Goal: Check status: Check status

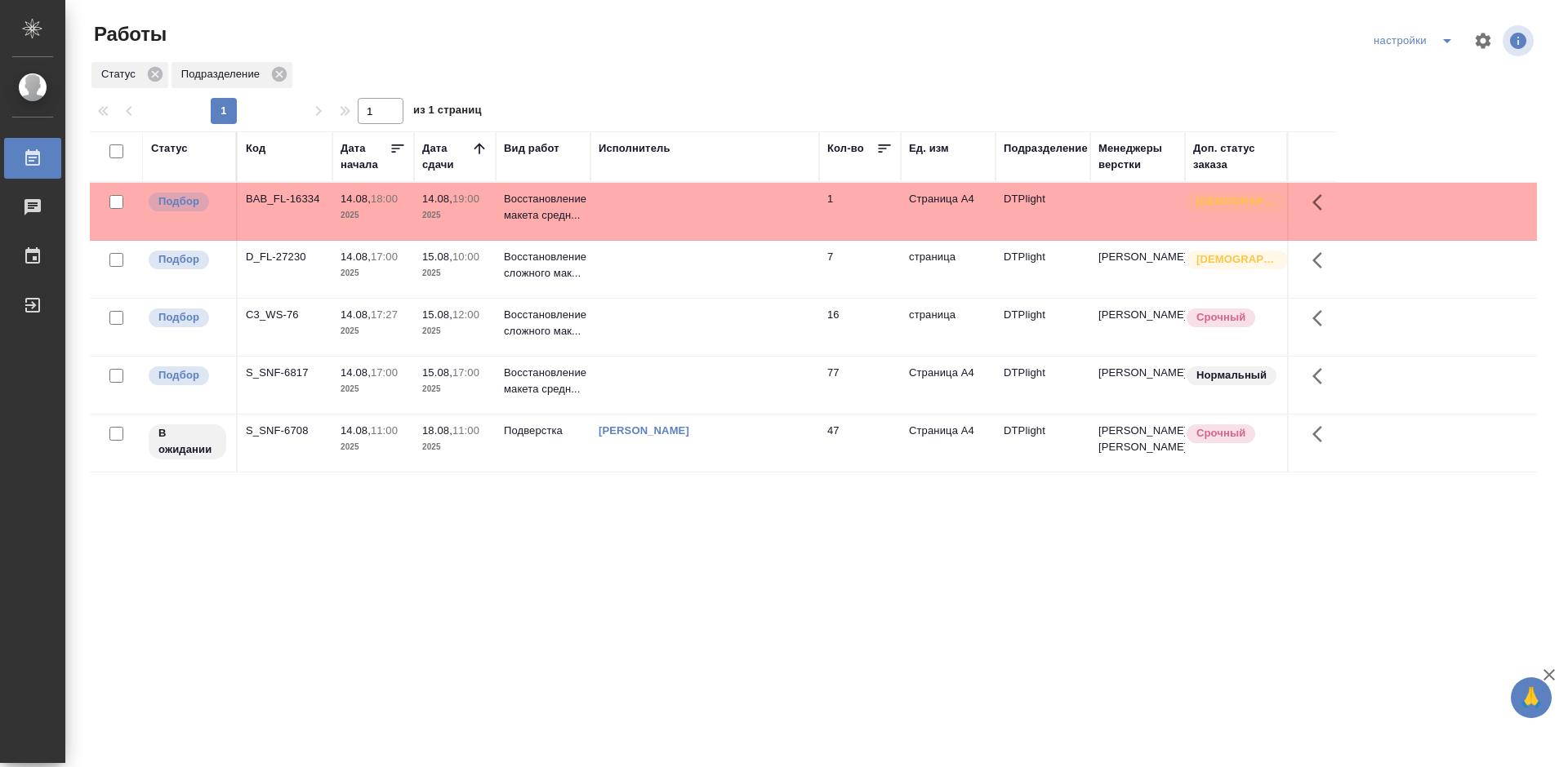
click at [271, 208] on div "S_SNF-6708" at bounding box center [285, 198] width 78 height 16
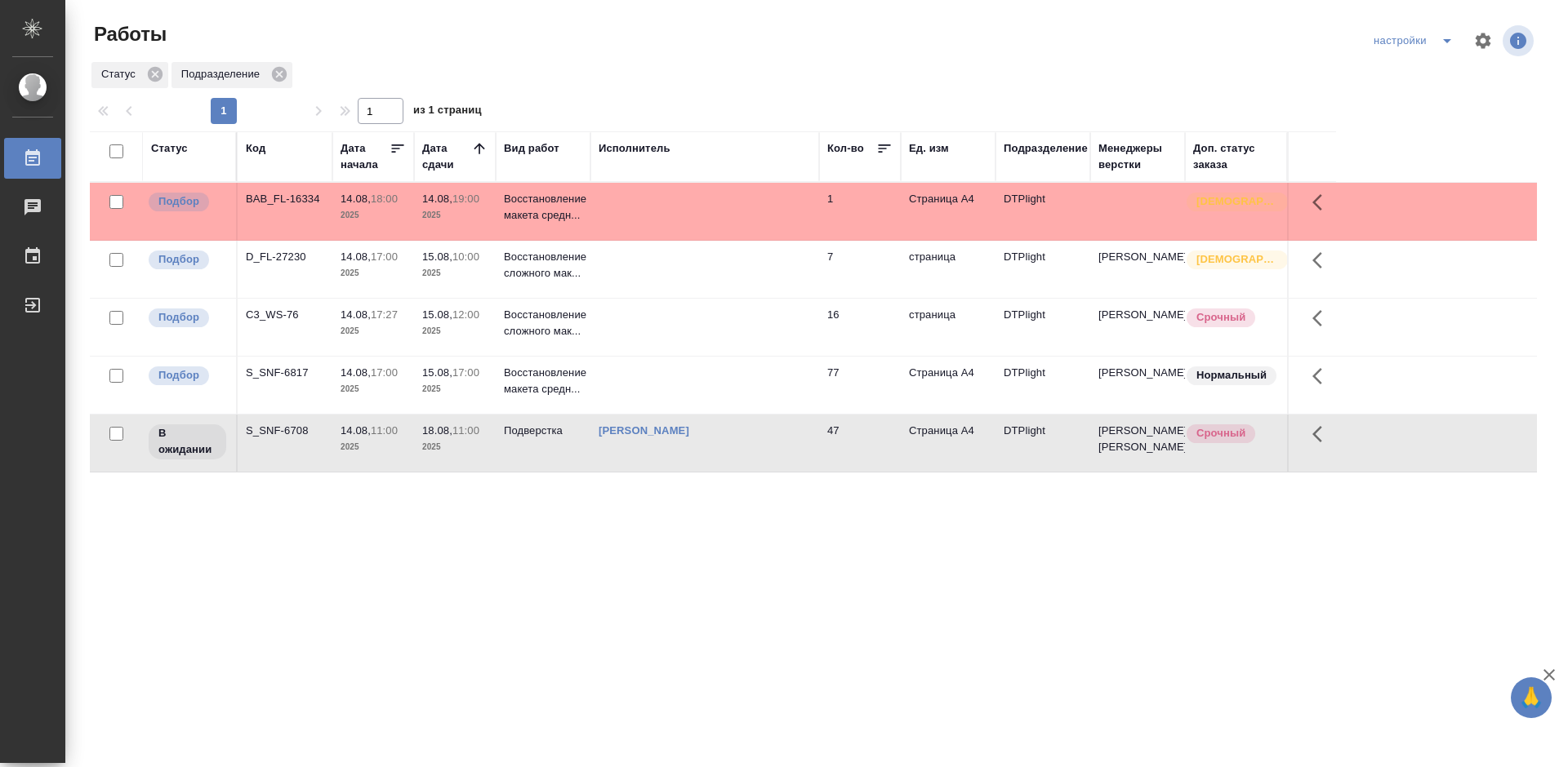
click at [271, 208] on div "S_SNF-6708" at bounding box center [285, 198] width 78 height 16
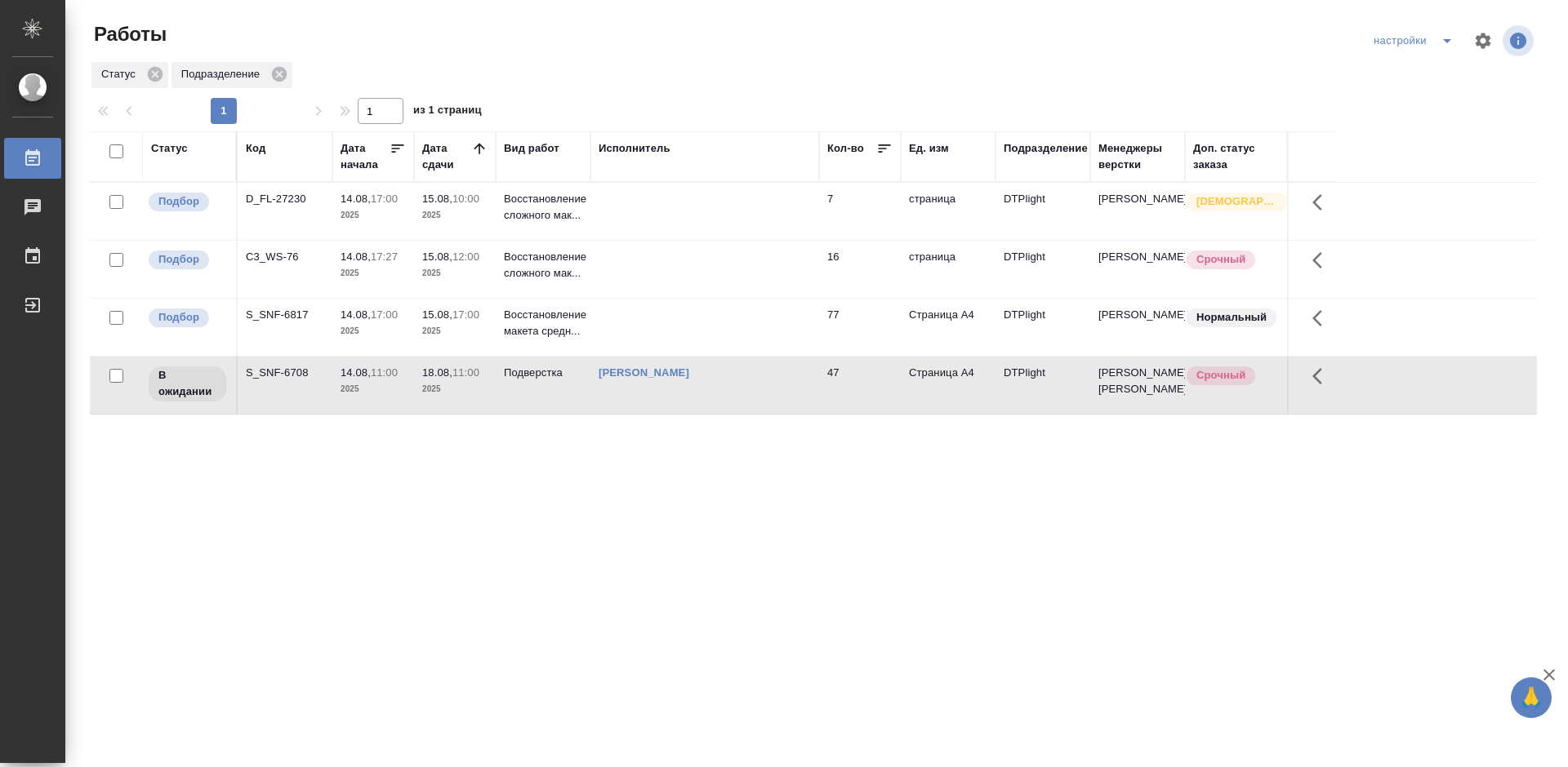
click at [279, 208] on div "S_SNF-6708" at bounding box center [285, 198] width 78 height 16
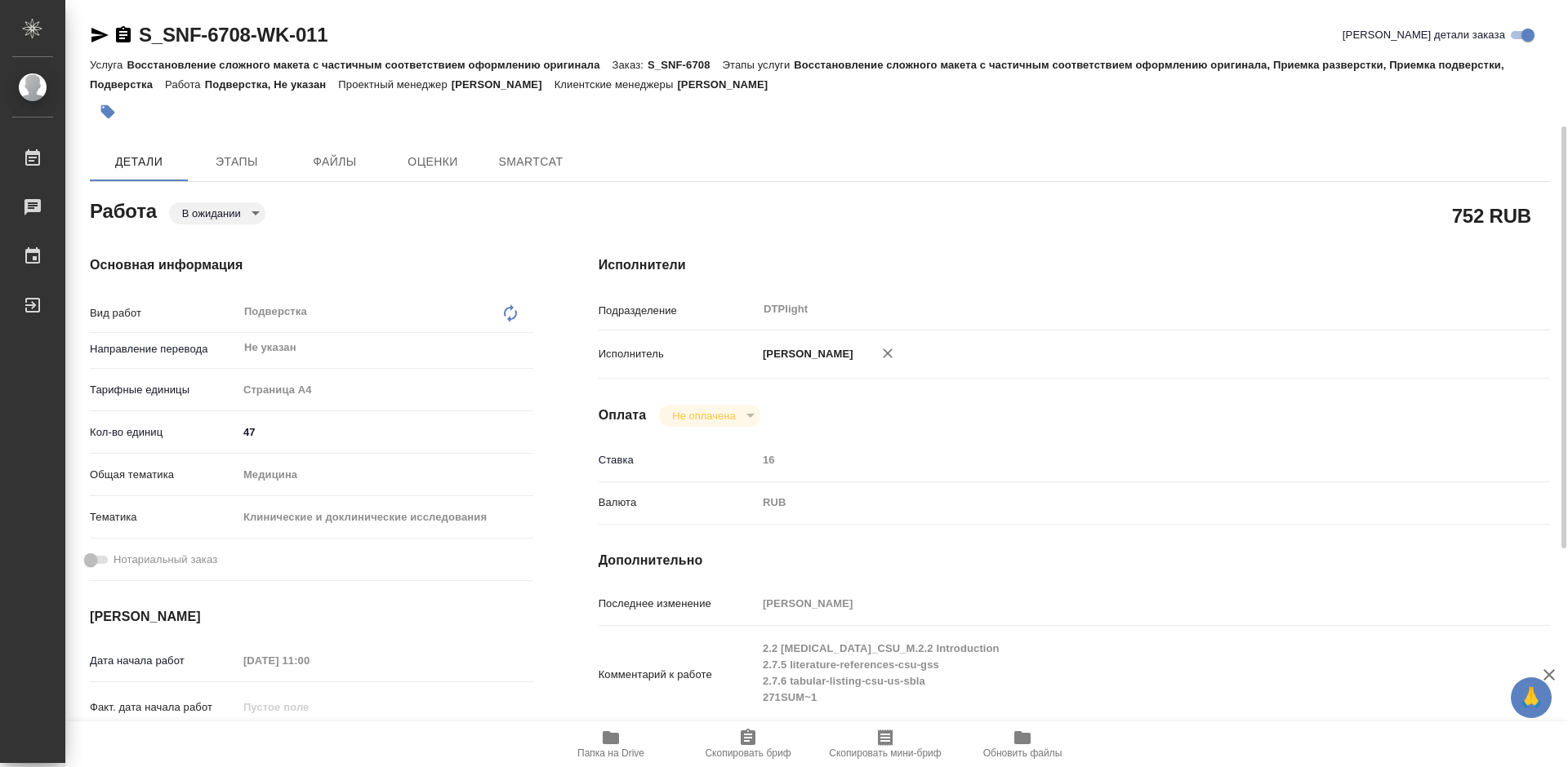
type textarea "x"
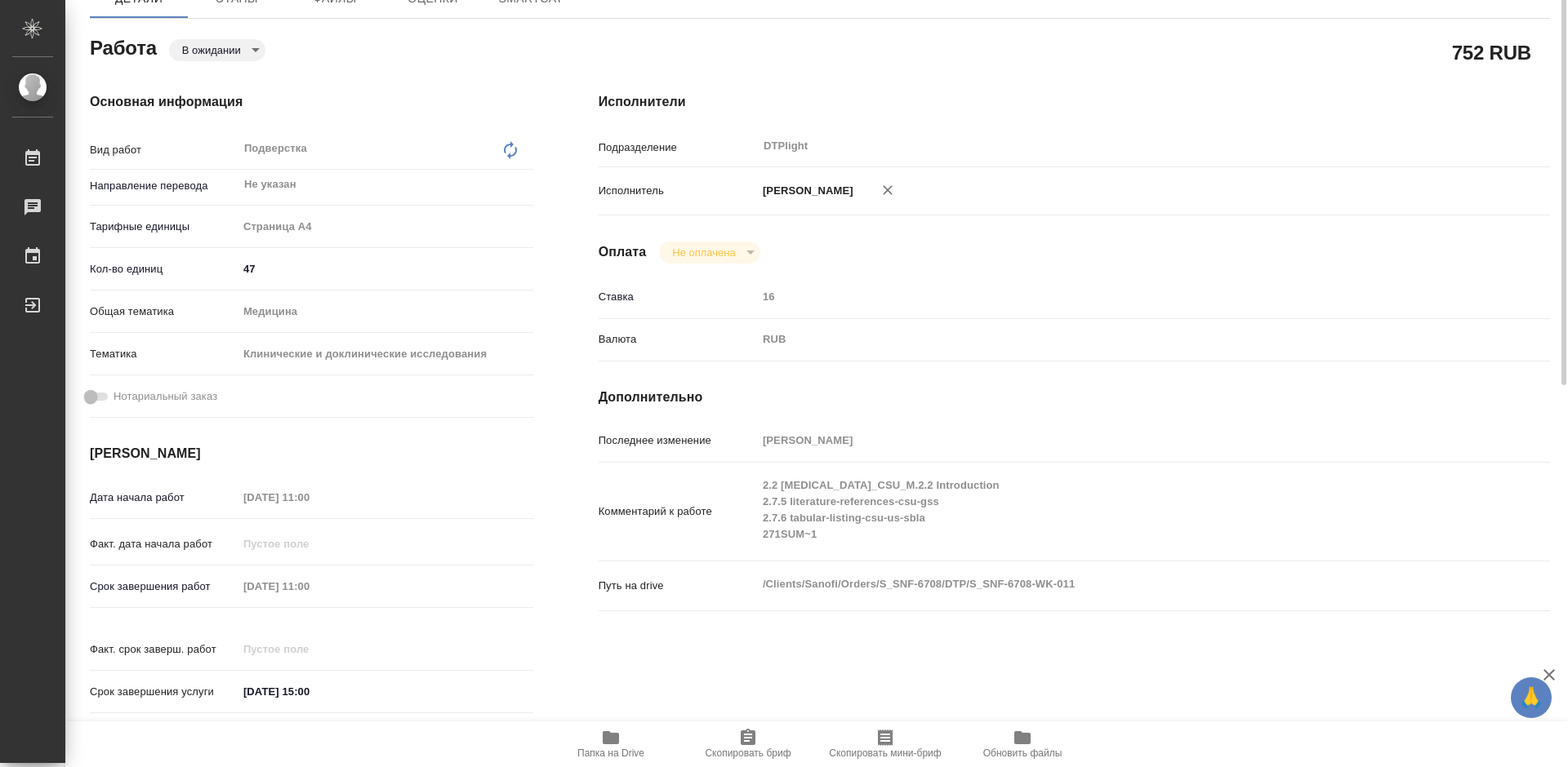
type textarea "x"
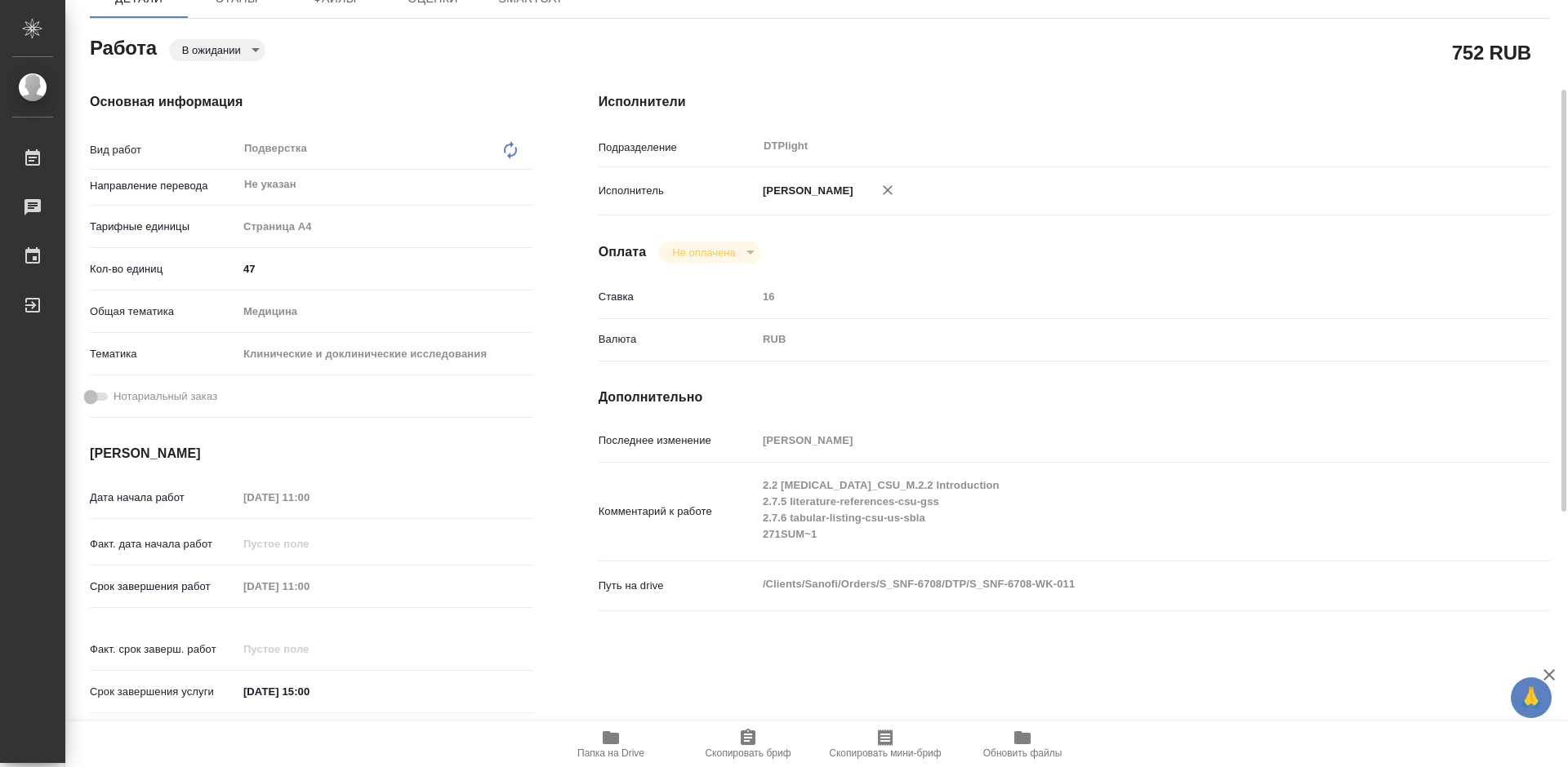
type textarea "x"
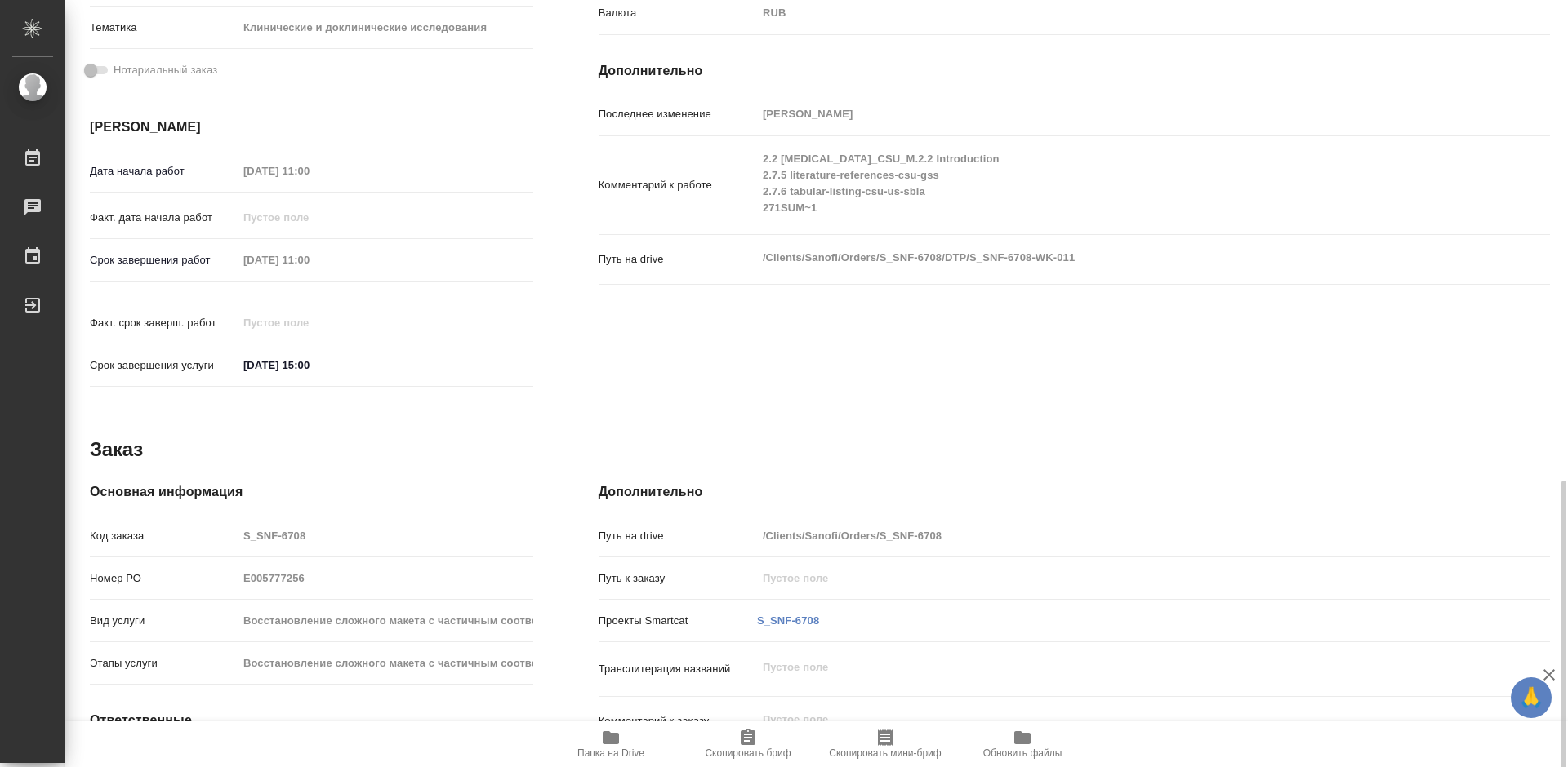
scroll to position [625, 0]
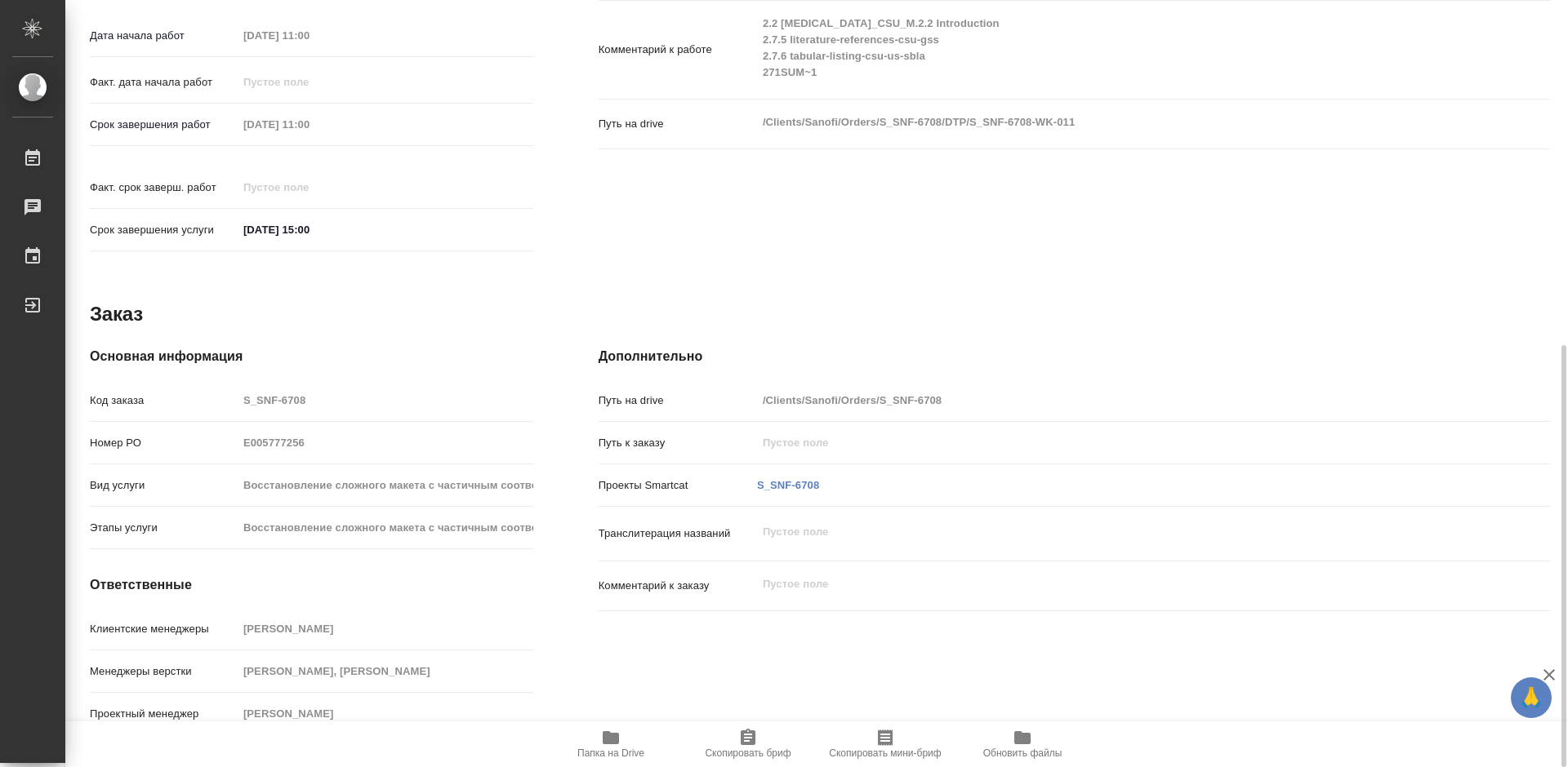
type textarea "x"
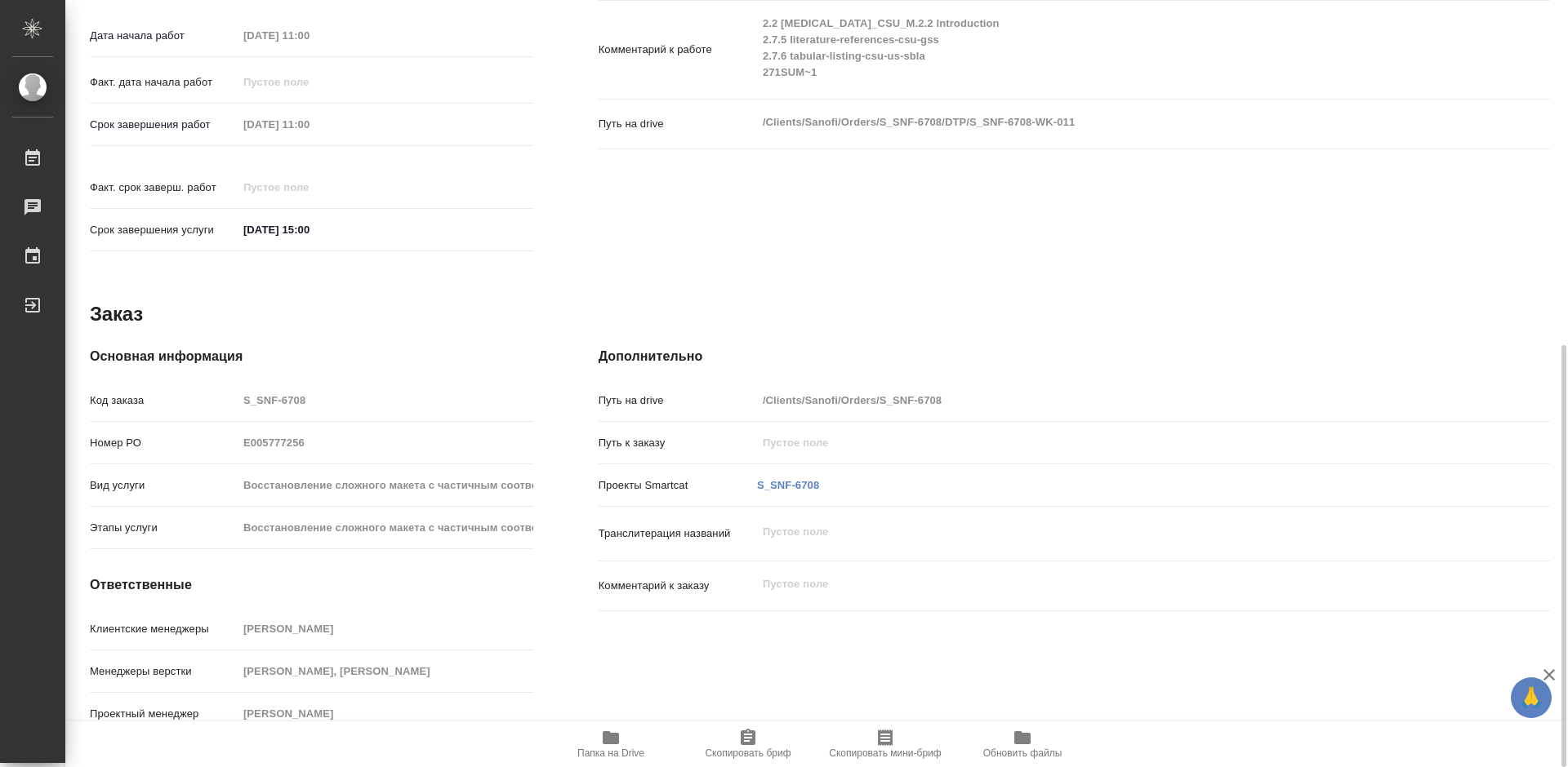
type textarea "x"
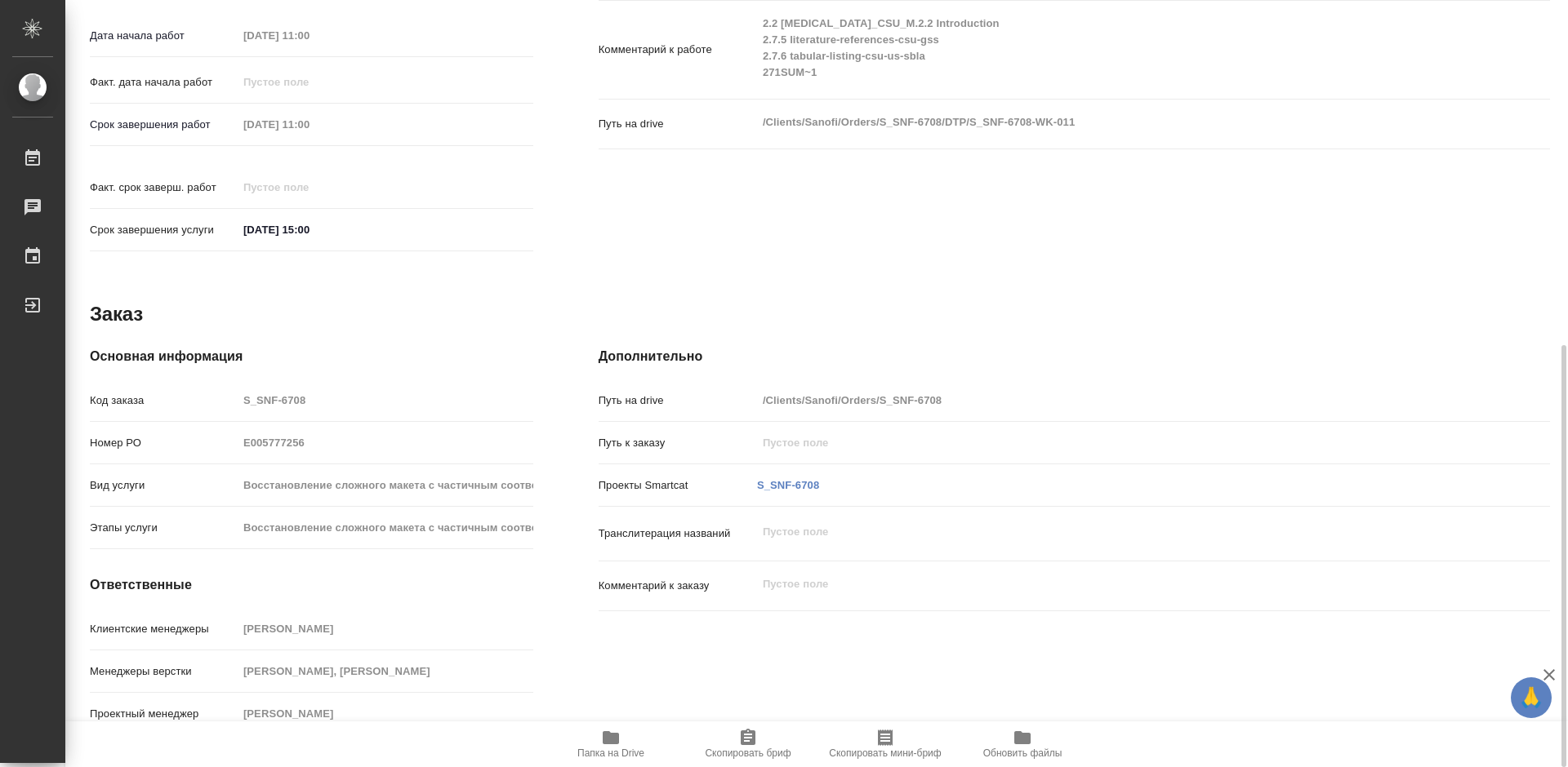
drag, startPoint x: 621, startPoint y: 736, endPoint x: 622, endPoint y: 725, distance: 11.0
click at [621, 735] on span "Папка на Drive" at bounding box center [611, 743] width 118 height 31
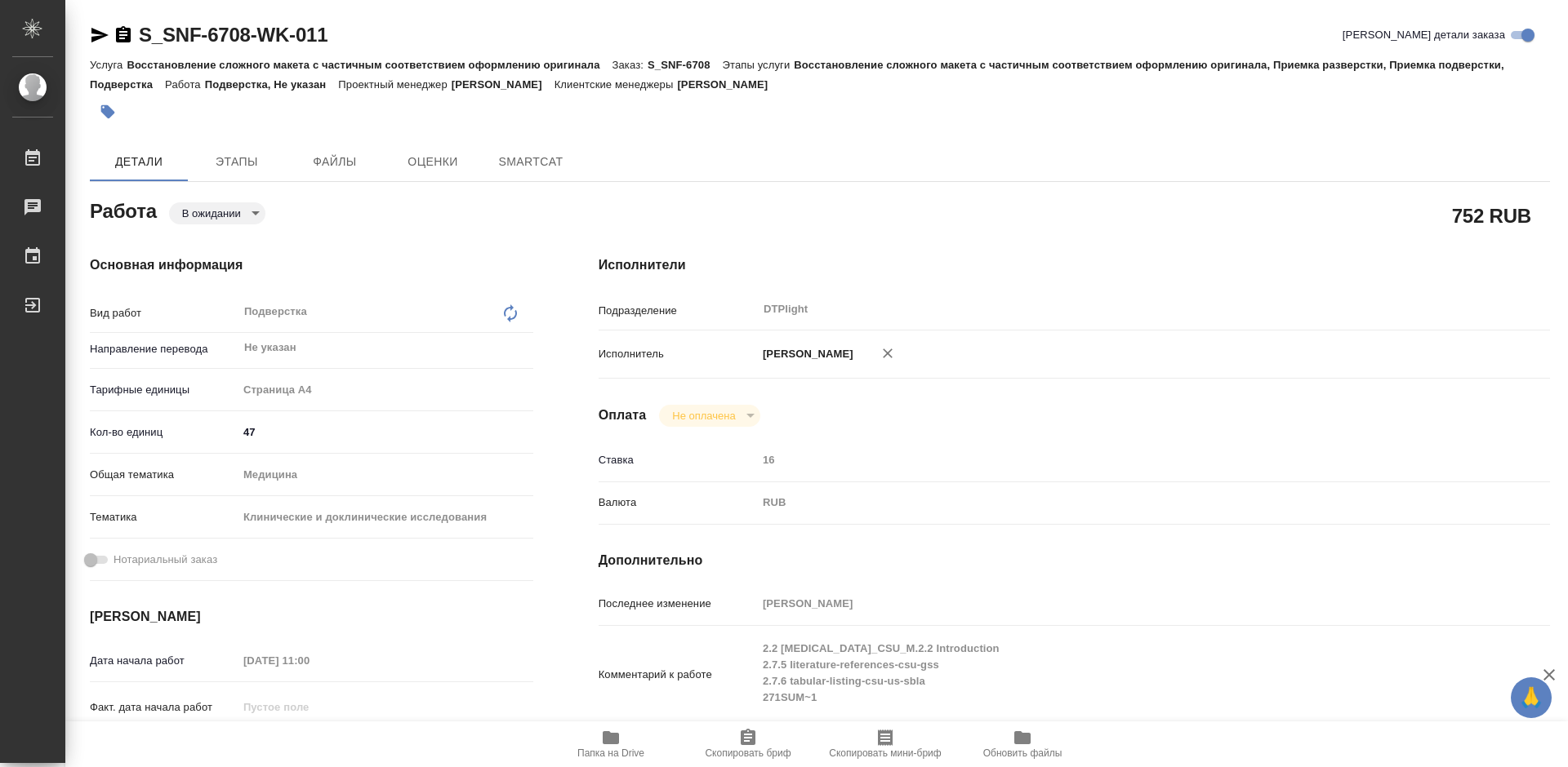
type textarea "x"
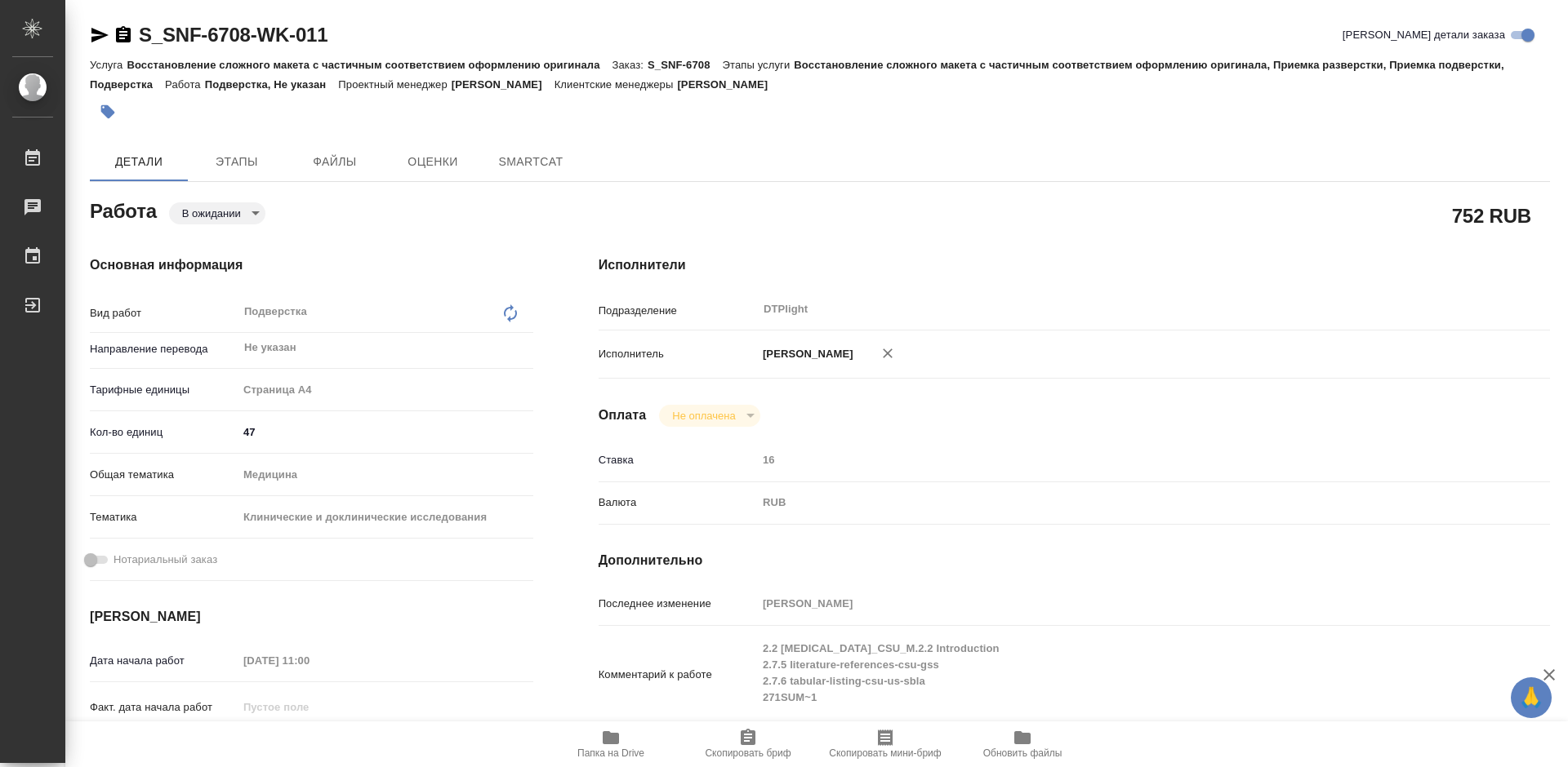
type textarea "x"
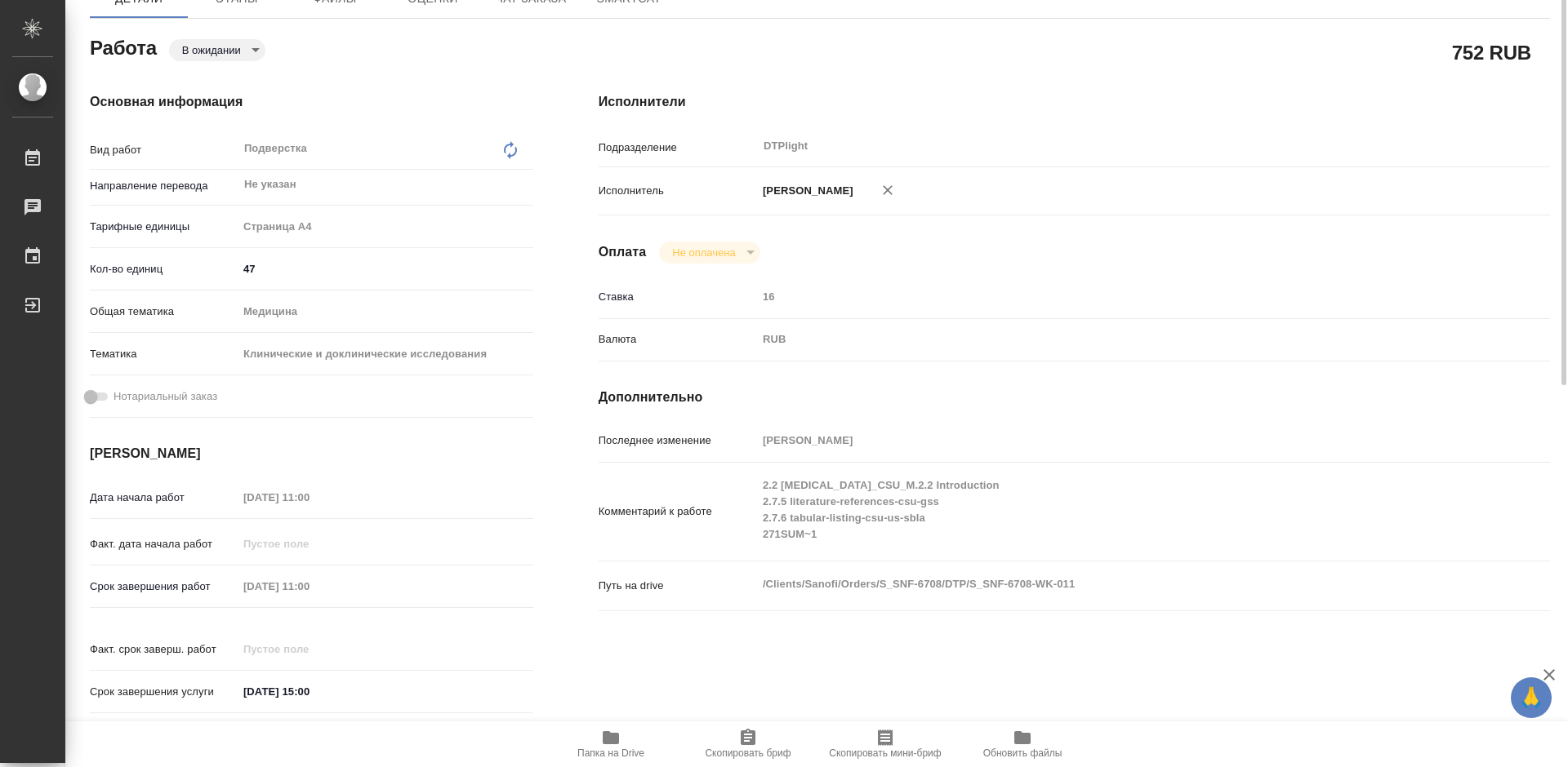
type textarea "x"
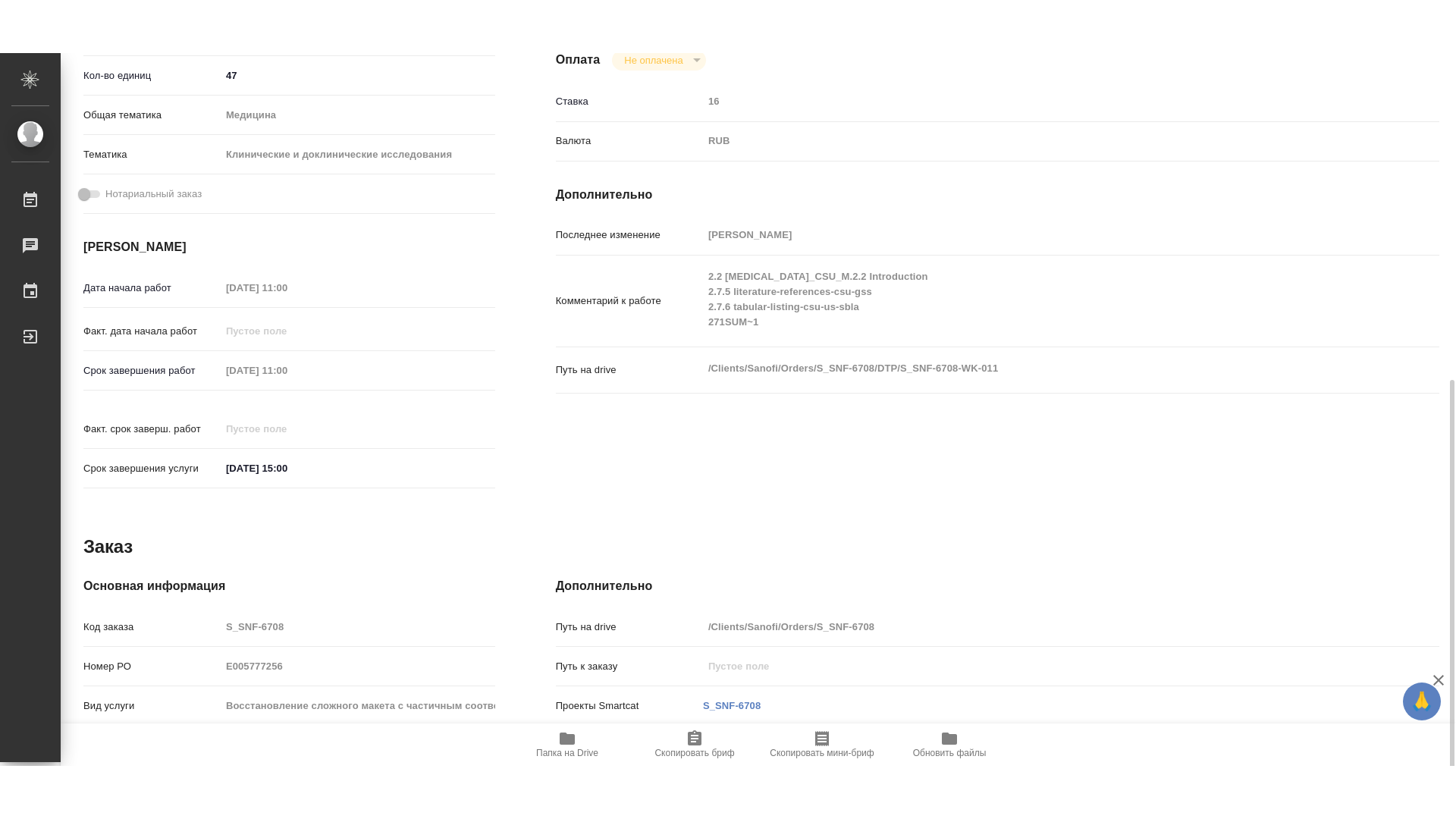
scroll to position [581, 0]
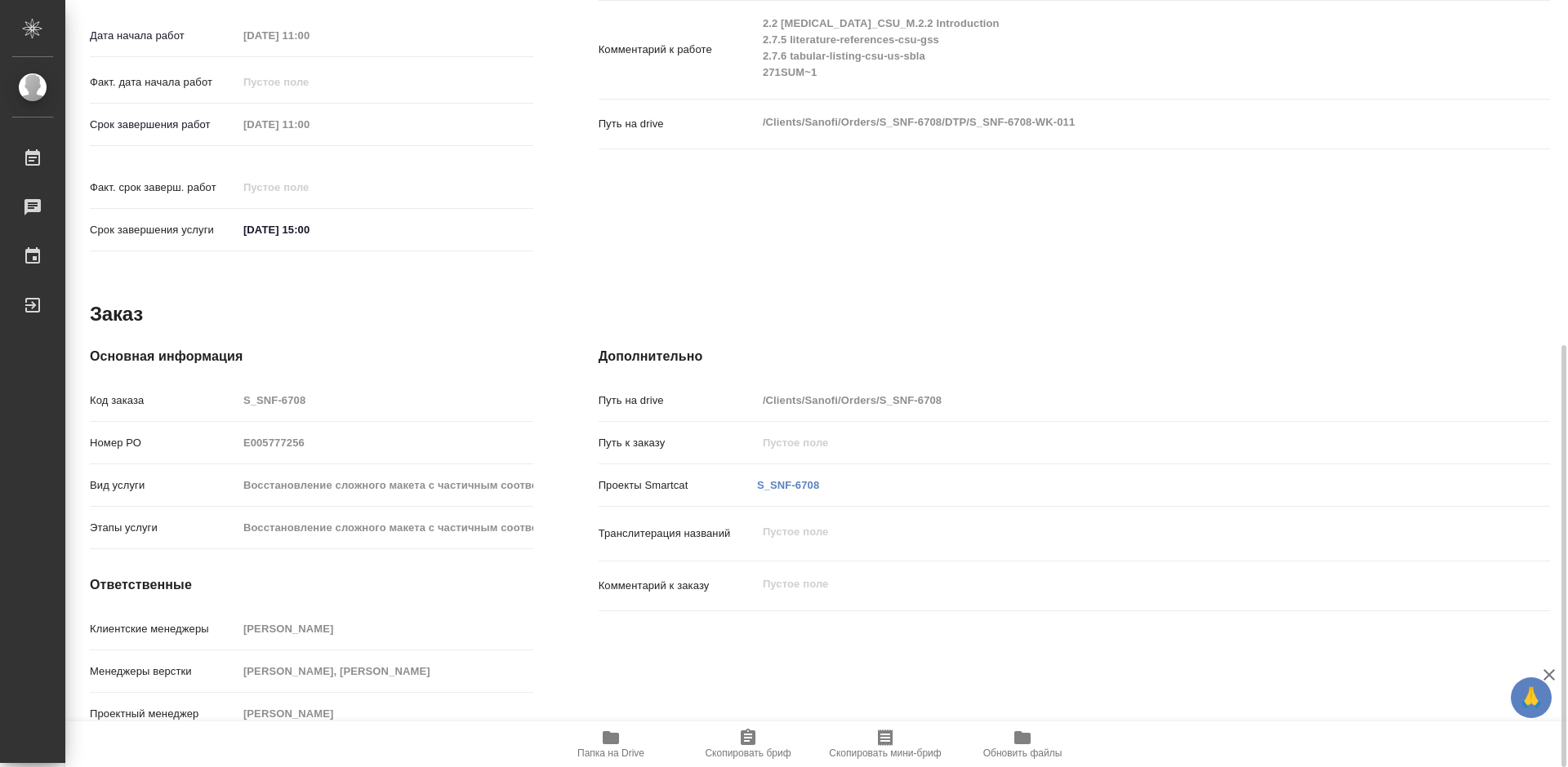
type textarea "x"
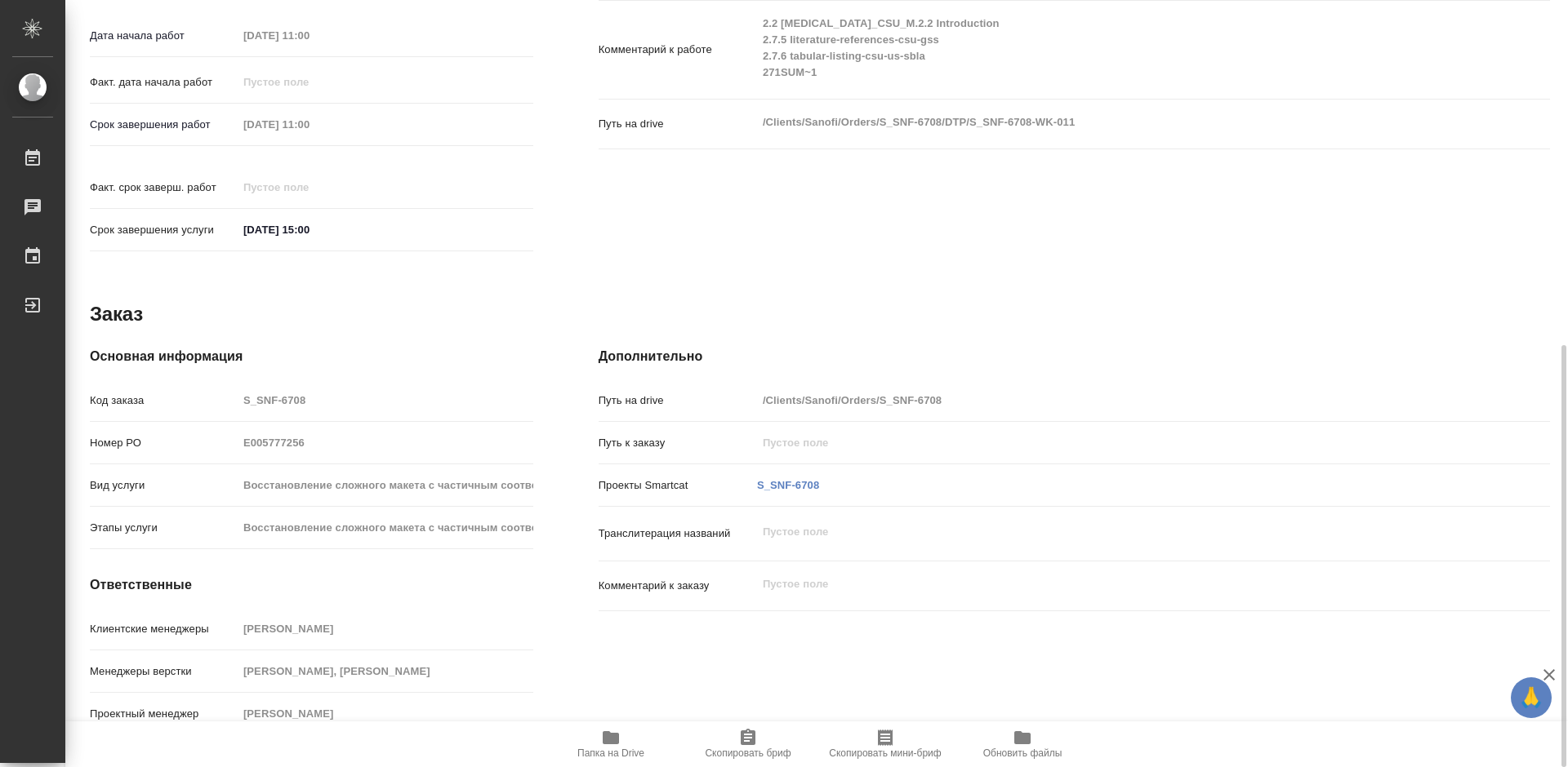
click at [620, 735] on icon "button" at bounding box center [611, 737] width 20 height 19
type textarea "x"
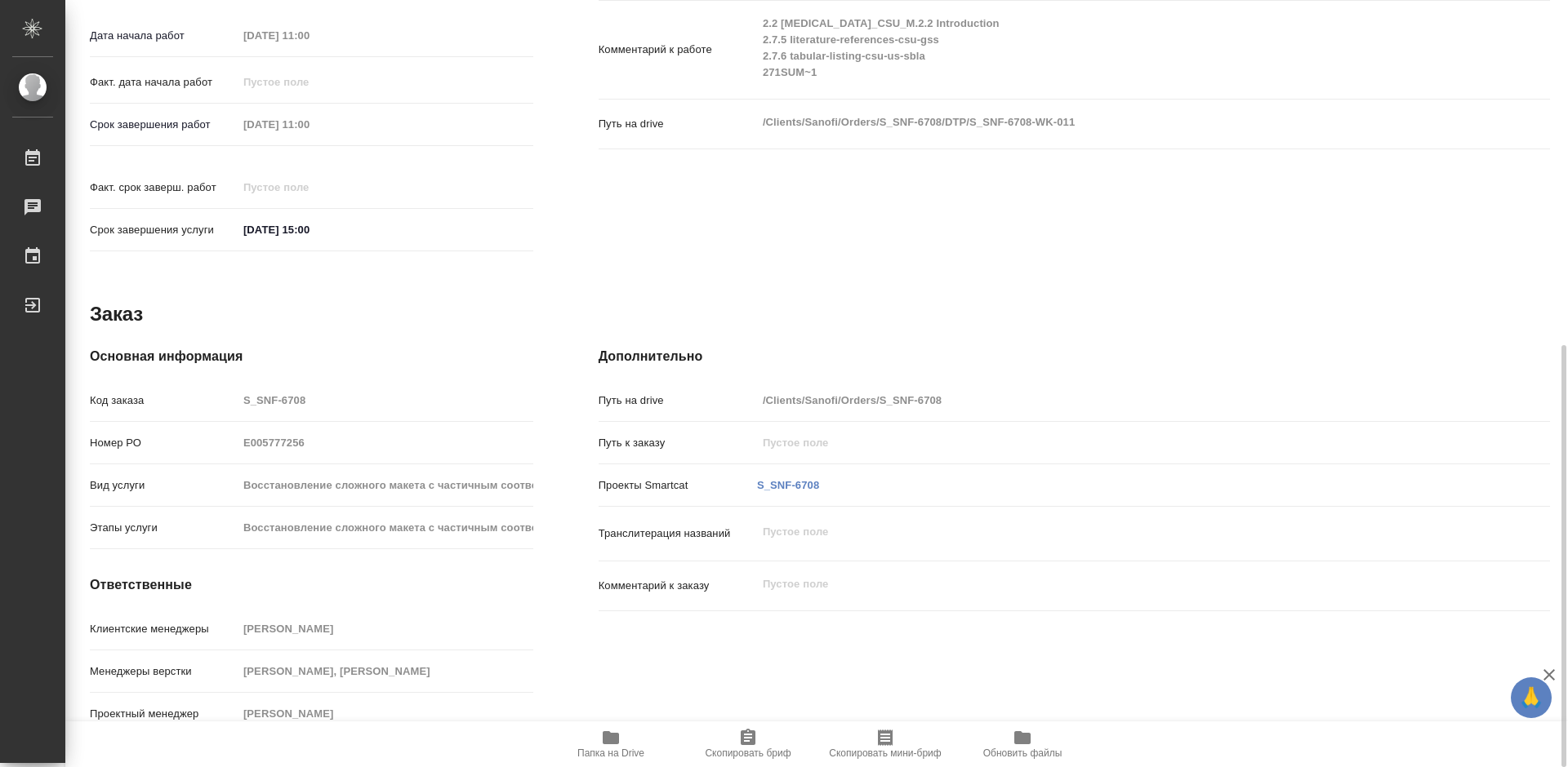
type textarea "x"
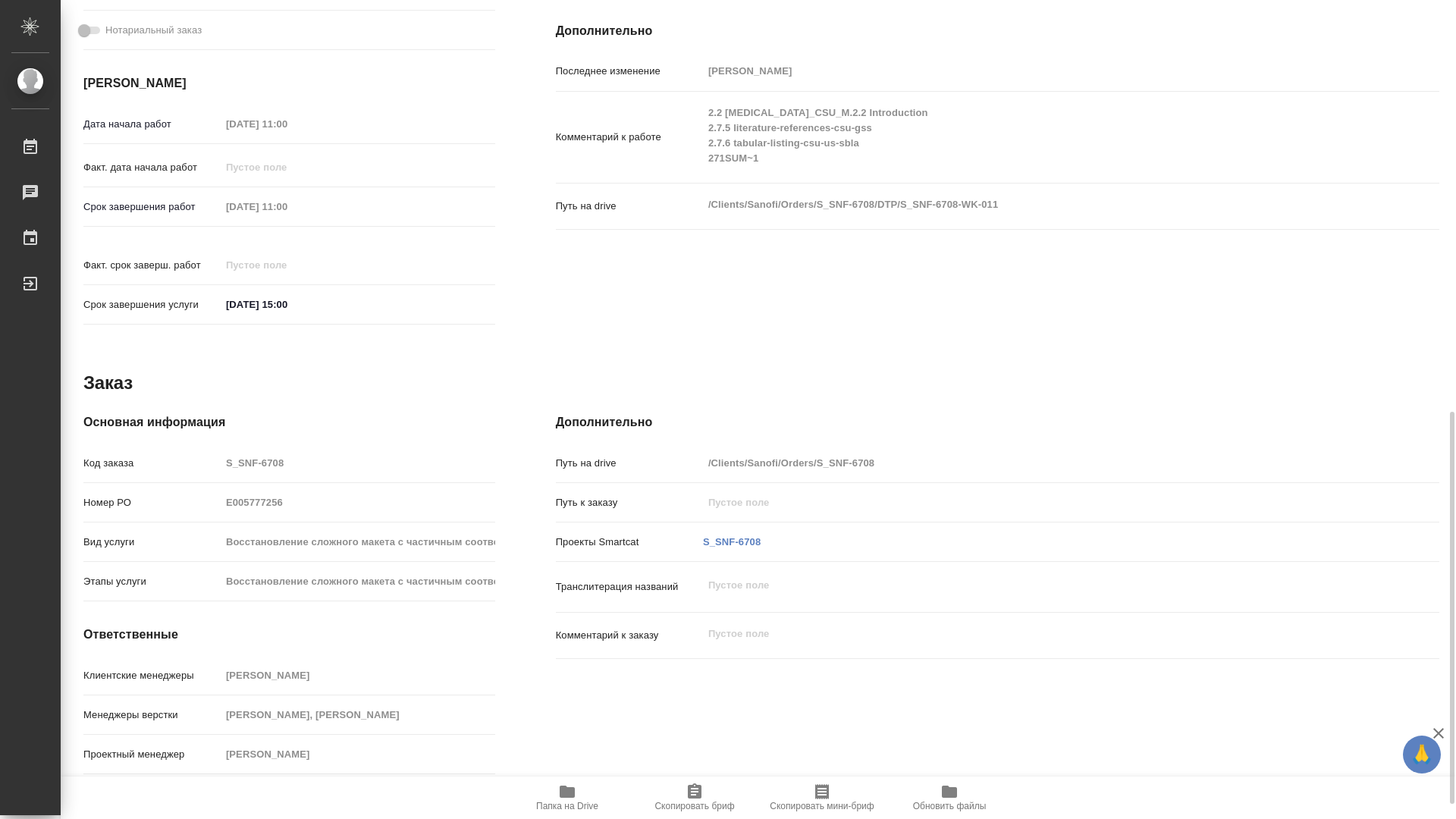
scroll to position [475, 0]
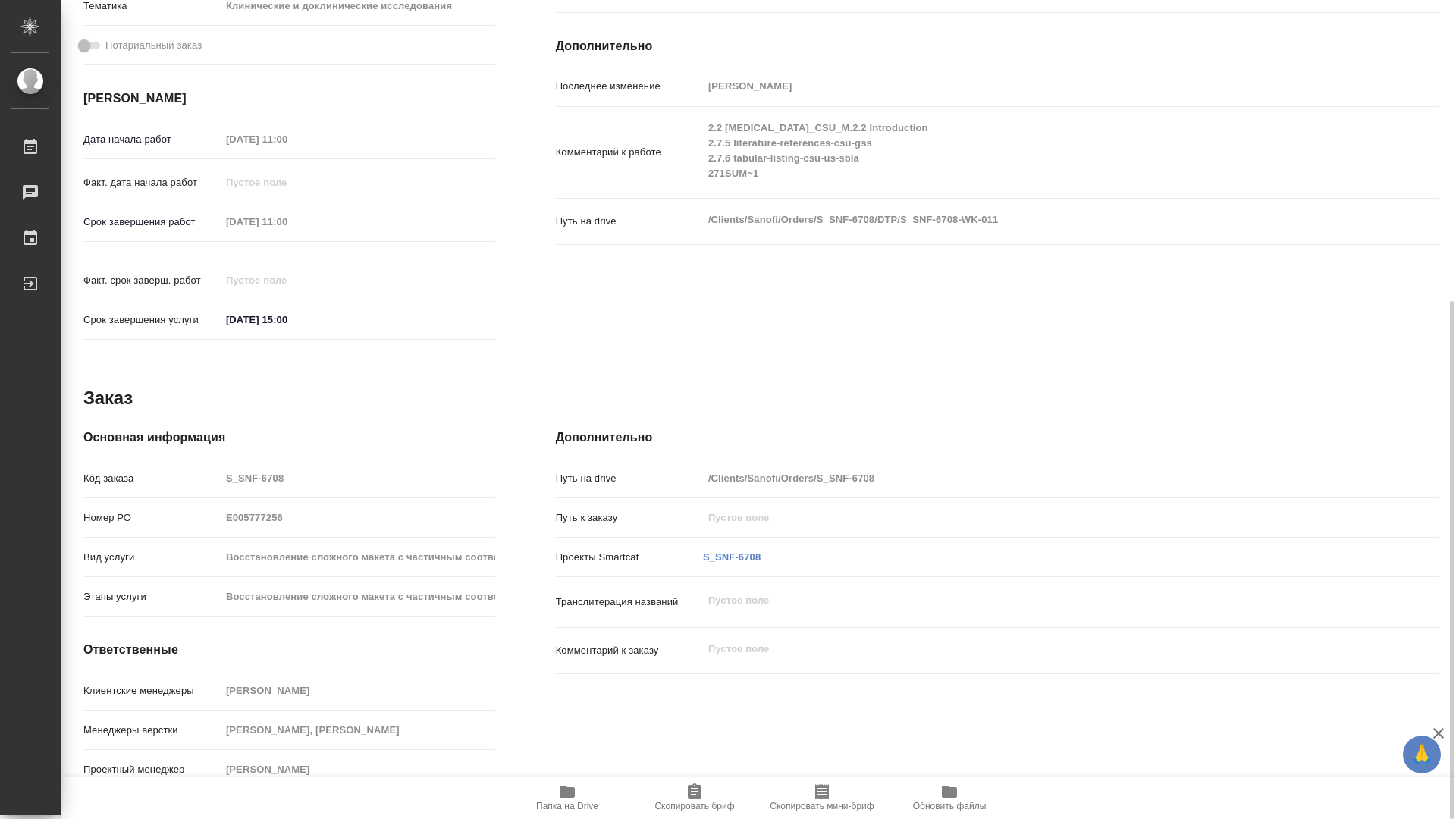
type textarea "x"
